Goal: Go to known website: Access a specific website the user already knows

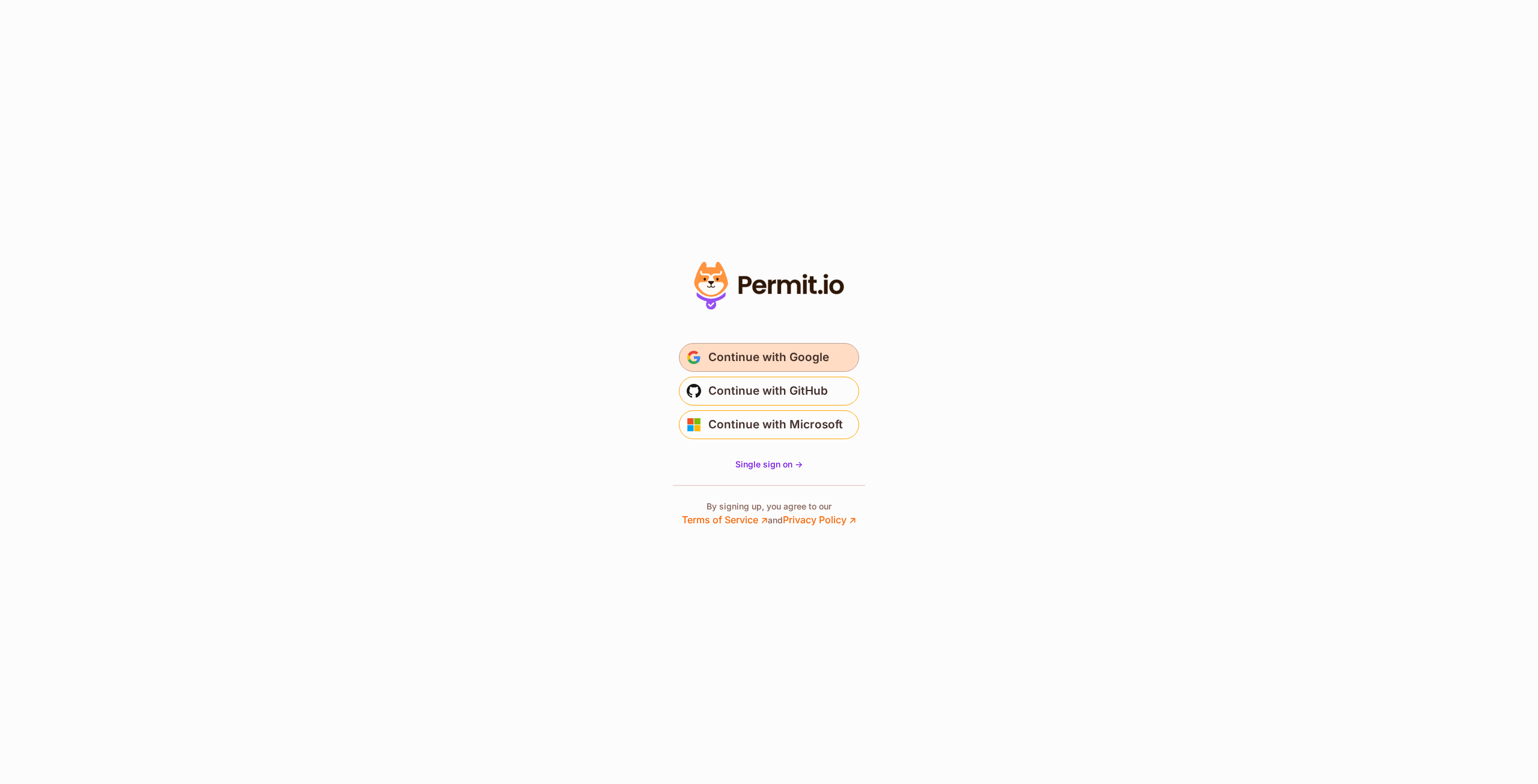
click at [754, 359] on span "Continue with Google" at bounding box center [769, 357] width 121 height 19
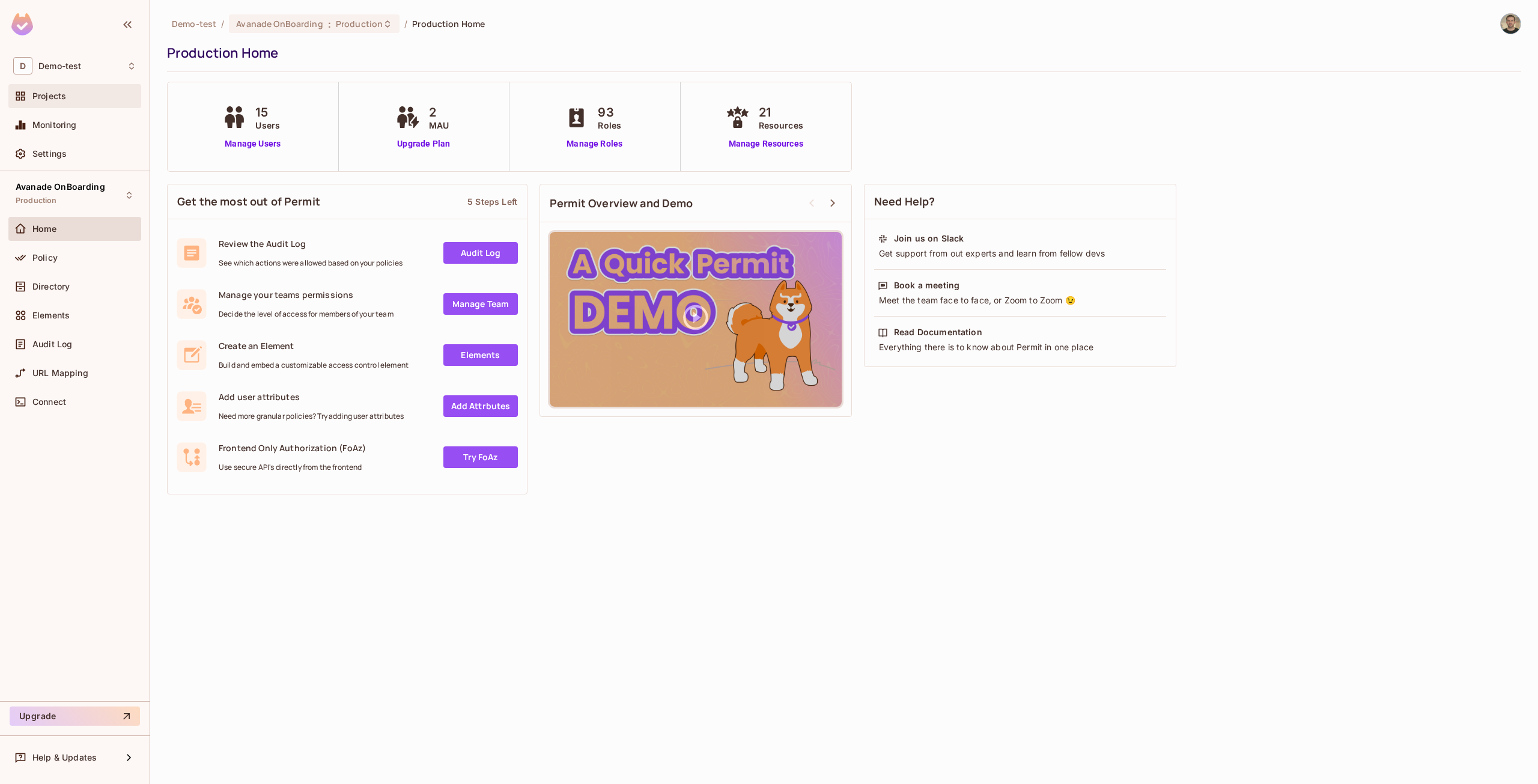
click at [53, 100] on span "Projects" at bounding box center [49, 96] width 34 height 9
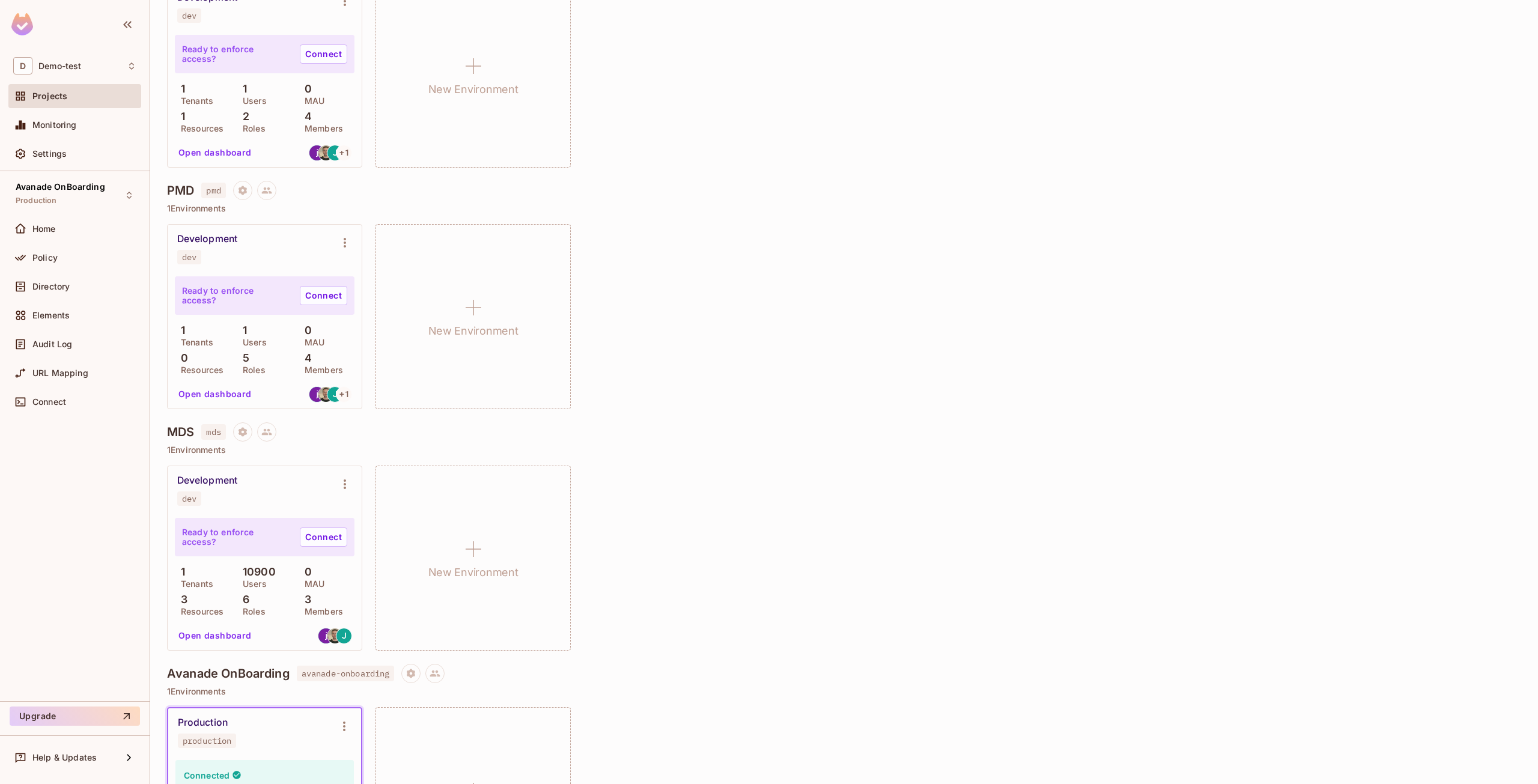
scroll to position [302, 0]
